Goal: Task Accomplishment & Management: Complete application form

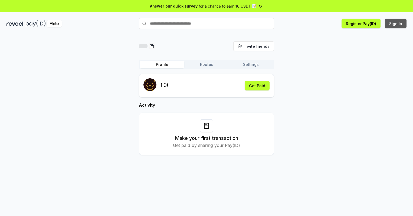
click at [396, 24] on button "Sign In" at bounding box center [396, 24] width 22 height 10
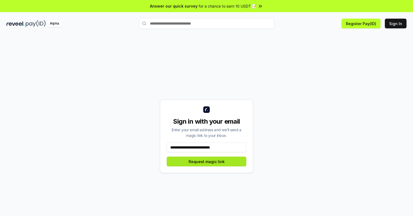
type input "**********"
click at [206, 162] on button "Request magic link" at bounding box center [207, 162] width 80 height 10
